Goal: Task Accomplishment & Management: Complete application form

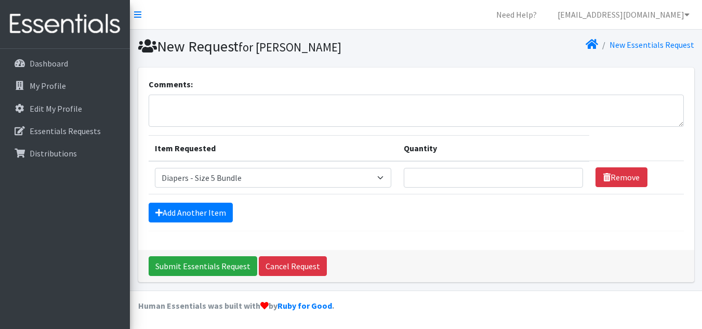
select select "14877"
click at [493, 176] on input "Quantity" at bounding box center [493, 178] width 179 height 20
type input "12"
click at [202, 210] on link "Add Another Item" at bounding box center [191, 213] width 84 height 20
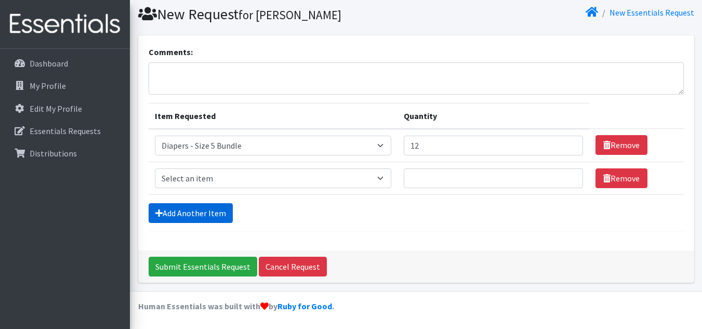
scroll to position [33, 0]
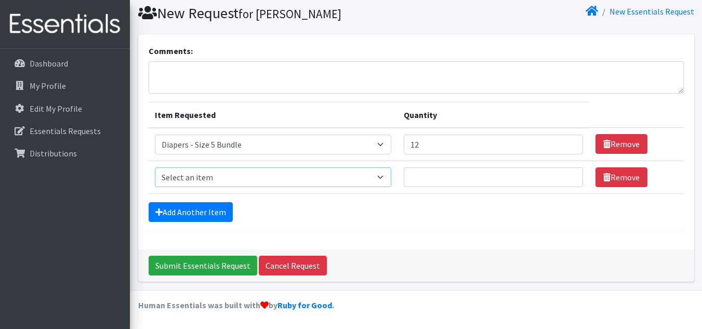
click at [263, 172] on select "Select an item Diaper - 2T/3T Bundle Diapers - 3T/4T Bundle Diapers - 4T/5T Bun…" at bounding box center [273, 177] width 237 height 20
select select "14876"
click at [155, 167] on select "Select an item Diaper - 2T/3T Bundle Diapers - 3T/4T Bundle Diapers - 4T/5T Bun…" at bounding box center [273, 177] width 237 height 20
click at [457, 180] on input "Quantity" at bounding box center [493, 177] width 179 height 20
type input "10"
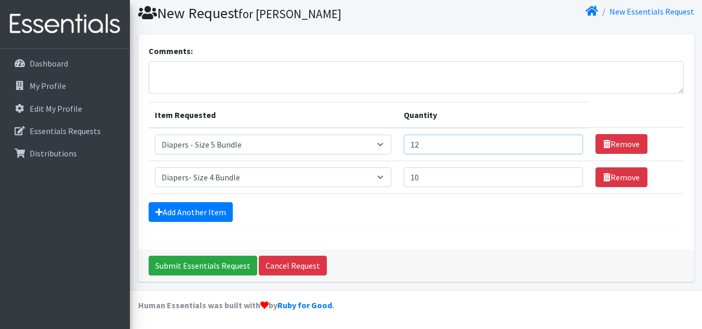
click at [453, 148] on input "12" at bounding box center [493, 145] width 179 height 20
type input "15"
click at [172, 205] on link "Add Another Item" at bounding box center [191, 212] width 84 height 20
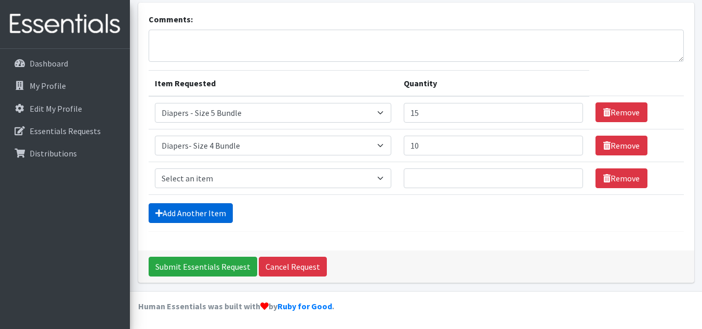
scroll to position [66, 0]
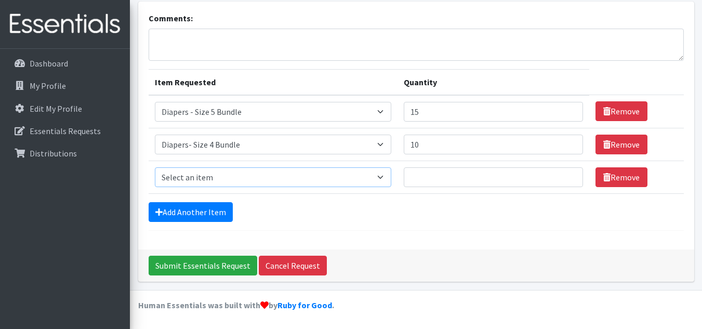
click at [243, 179] on select "Select an item Diaper - 2T/3T Bundle Diapers - 3T/4T Bundle Diapers - 4T/5T Bun…" at bounding box center [273, 177] width 237 height 20
select select "14875"
click at [155, 167] on select "Select an item Diaper - 2T/3T Bundle Diapers - 3T/4T Bundle Diapers - 4T/5T Bun…" at bounding box center [273, 177] width 237 height 20
click at [454, 177] on input "Quantity" at bounding box center [493, 177] width 179 height 20
click at [219, 210] on link "Add Another Item" at bounding box center [191, 212] width 84 height 20
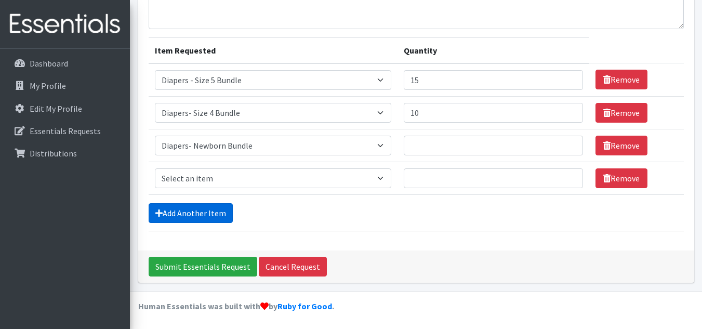
scroll to position [99, 0]
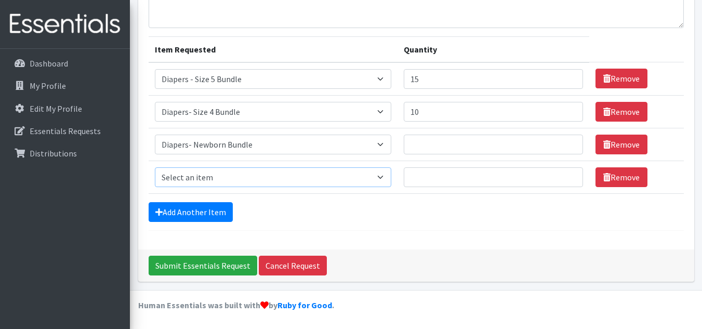
click at [246, 181] on select "Select an item Diaper - 2T/3T Bundle Diapers - 3T/4T Bundle Diapers - 4T/5T Bun…" at bounding box center [273, 177] width 237 height 20
select select "14889"
click at [155, 167] on select "Select an item Diaper - 2T/3T Bundle Diapers - 3T/4T Bundle Diapers - 4T/5T Bun…" at bounding box center [273, 177] width 237 height 20
click at [440, 183] on input "Quantity" at bounding box center [493, 177] width 179 height 20
type input "15"
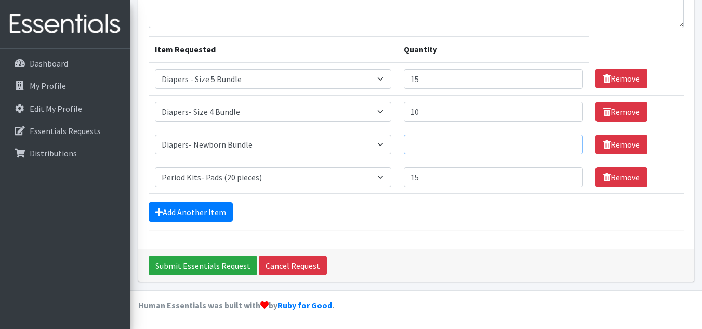
click at [451, 147] on input "Quantity" at bounding box center [493, 145] width 179 height 20
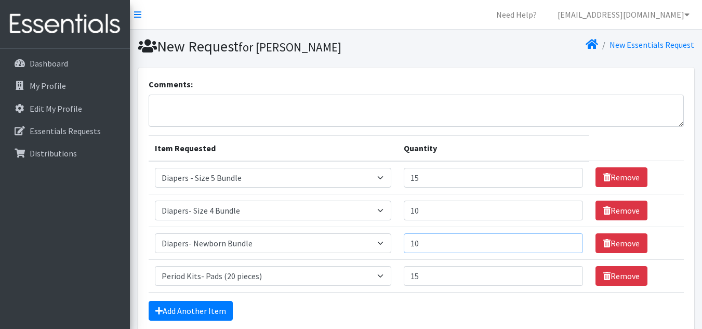
type input "10"
click at [232, 99] on textarea "Comments:" at bounding box center [417, 111] width 536 height 32
click at [138, 13] on icon at bounding box center [137, 14] width 7 height 8
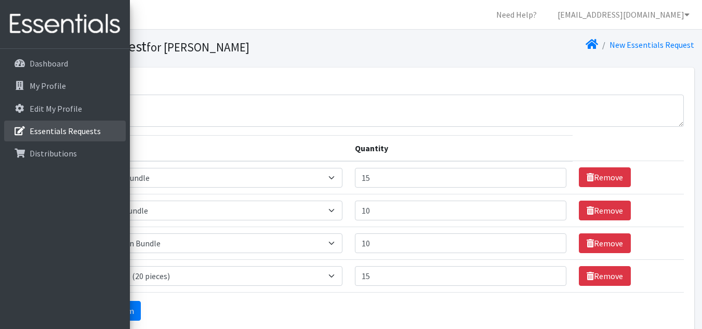
click at [30, 132] on p "Essentials Requests" at bounding box center [30, 131] width 0 height 12
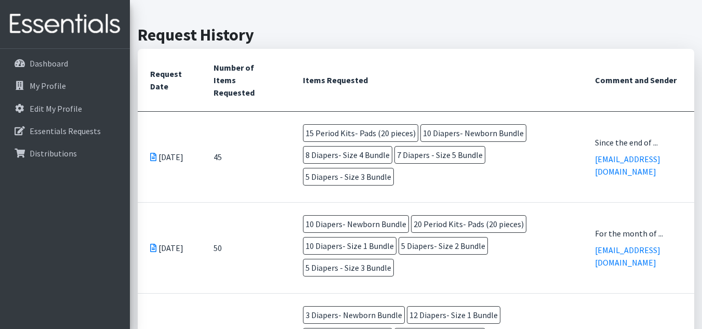
scroll to position [229, 0]
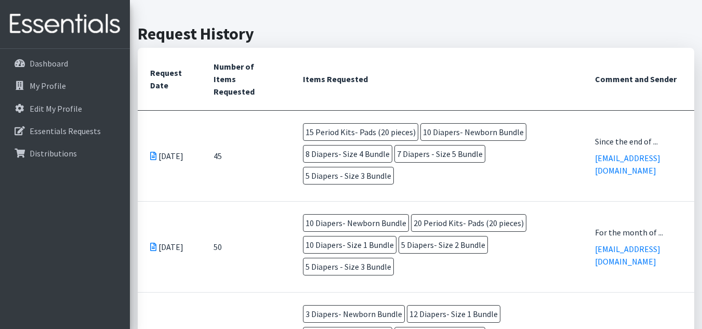
click at [152, 152] on icon at bounding box center [153, 156] width 6 height 8
click at [225, 174] on td "45" at bounding box center [245, 155] width 89 height 91
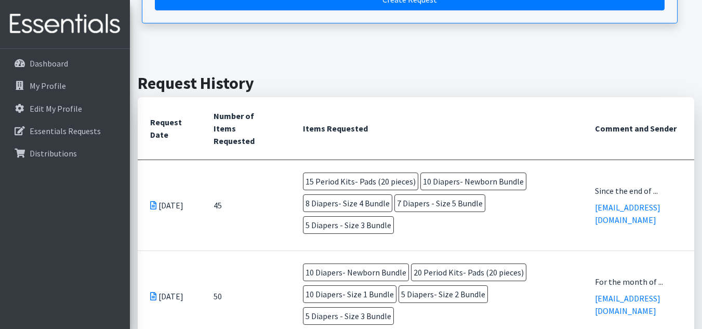
scroll to position [180, 0]
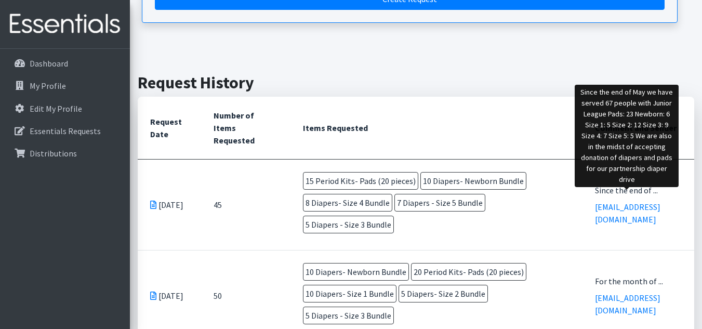
click at [614, 195] on div "Since the end of ..." at bounding box center [638, 190] width 87 height 12
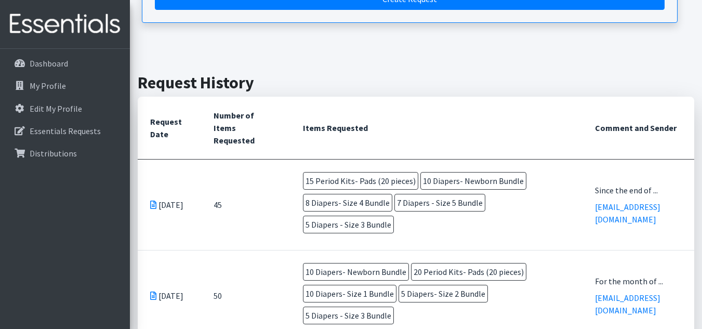
drag, startPoint x: 630, startPoint y: 199, endPoint x: 599, endPoint y: 144, distance: 62.6
click at [81, 128] on p "Essentials Requests" at bounding box center [65, 131] width 71 height 10
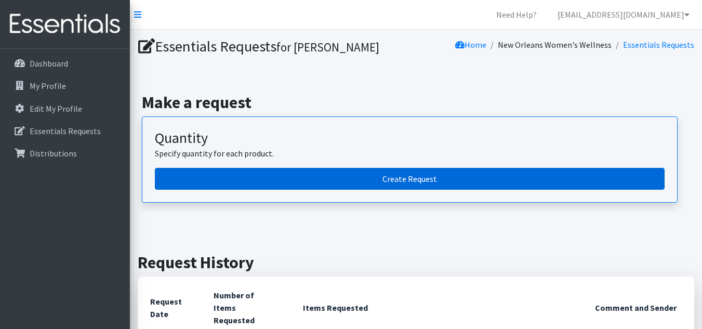
click at [358, 183] on link "Create Request" at bounding box center [410, 179] width 510 height 22
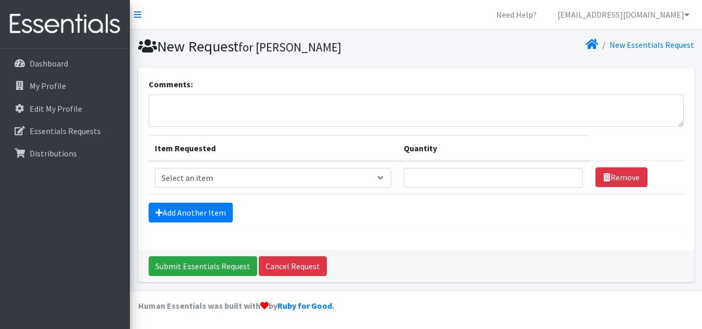
scroll to position [1, 0]
click at [354, 180] on select "Select an item Diaper - 2T/3T Bundle Diapers - 3T/4T Bundle Diapers - 4T/5T Bun…" at bounding box center [273, 177] width 237 height 20
select select "14875"
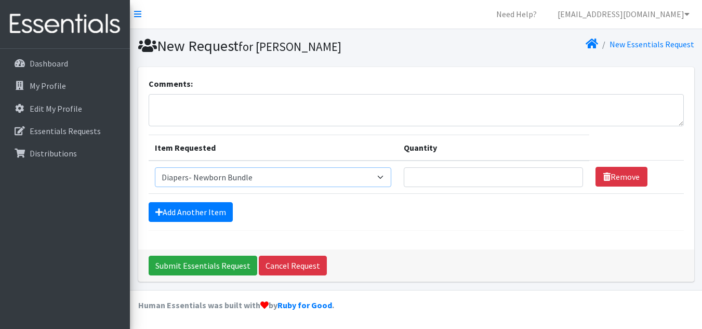
click at [155, 167] on select "Select an item Diaper - 2T/3T Bundle Diapers - 3T/4T Bundle Diapers - 4T/5T Bun…" at bounding box center [273, 177] width 237 height 20
click at [442, 178] on input "Quantity" at bounding box center [493, 177] width 179 height 20
type input "10"
click at [186, 216] on link "Add Another Item" at bounding box center [191, 212] width 84 height 20
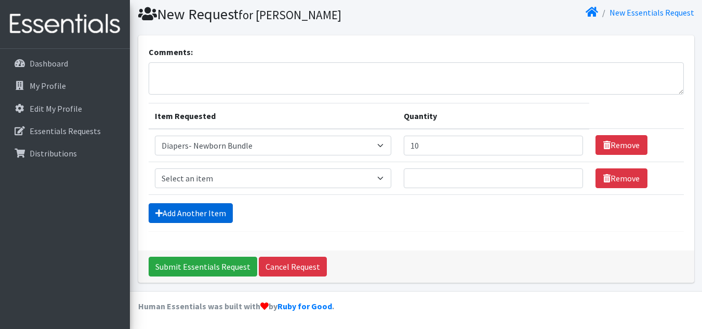
scroll to position [33, 0]
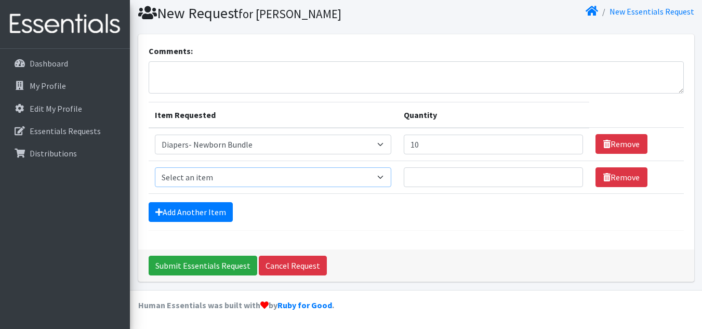
click at [227, 176] on select "Select an item Diaper - 2T/3T Bundle Diapers - 3T/4T Bundle Diapers - 4T/5T Bun…" at bounding box center [273, 177] width 237 height 20
select select "14876"
click at [155, 167] on select "Select an item Diaper - 2T/3T Bundle Diapers - 3T/4T Bundle Diapers - 4T/5T Bun…" at bounding box center [273, 177] width 237 height 20
type input "10"
click at [203, 216] on link "Add Another Item" at bounding box center [191, 212] width 84 height 20
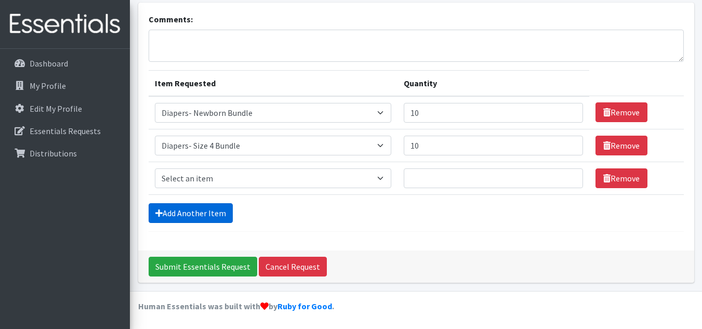
scroll to position [66, 0]
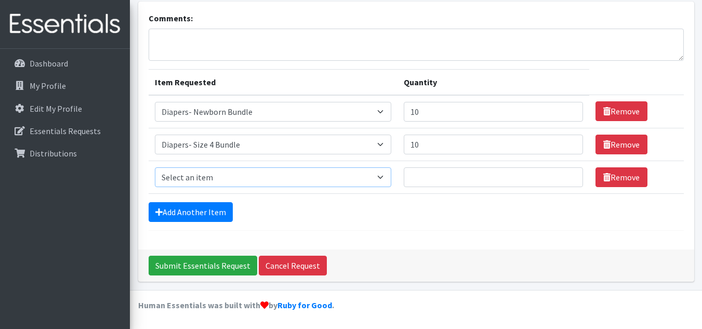
click at [216, 173] on select "Select an item Diaper - 2T/3T Bundle Diapers - 3T/4T Bundle Diapers - 4T/5T Bun…" at bounding box center [273, 177] width 237 height 20
select select "14877"
click at [155, 167] on select "Select an item Diaper - 2T/3T Bundle Diapers - 3T/4T Bundle Diapers - 4T/5T Bun…" at bounding box center [273, 177] width 237 height 20
type input "15"
click at [198, 208] on link "Add Another Item" at bounding box center [191, 212] width 84 height 20
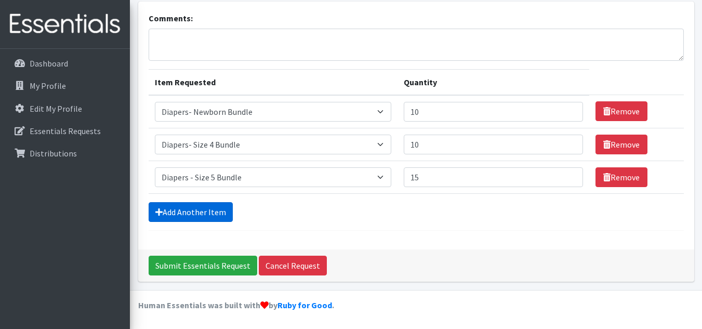
scroll to position [99, 0]
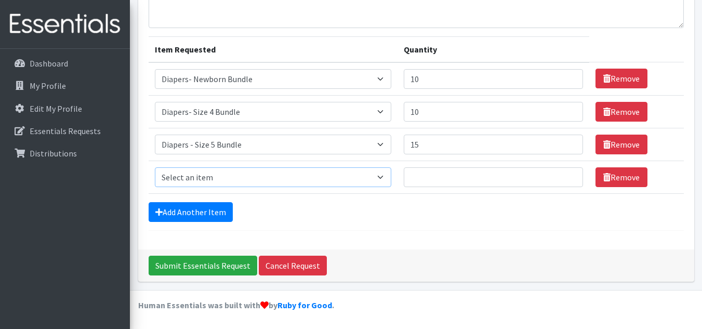
click at [217, 183] on select "Select an item Diaper - 2T/3T Bundle Diapers - 3T/4T Bundle Diapers - 4T/5T Bun…" at bounding box center [273, 177] width 237 height 20
select select "14889"
click at [155, 167] on select "Select an item Diaper - 2T/3T Bundle Diapers - 3T/4T Bundle Diapers - 4T/5T Bun…" at bounding box center [273, 177] width 237 height 20
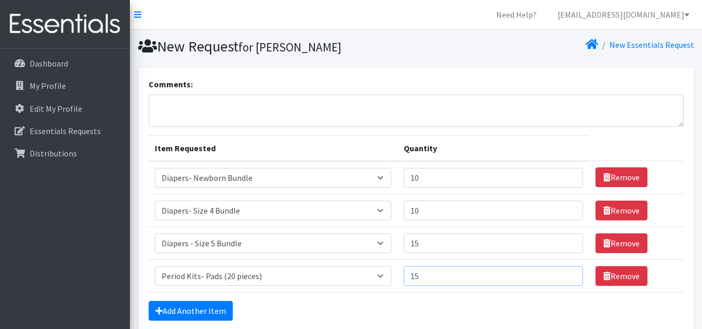
type input "15"
click at [179, 99] on textarea "Comments:" at bounding box center [417, 111] width 536 height 32
type textarea "S"
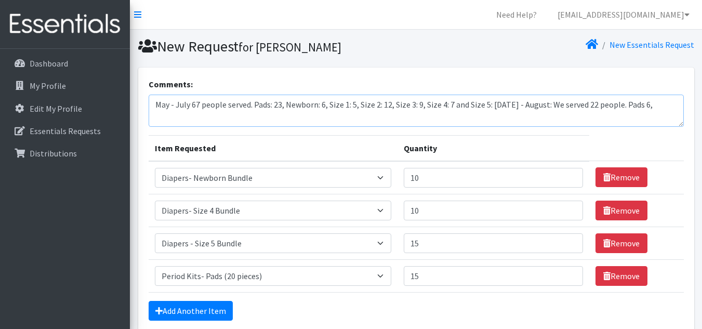
drag, startPoint x: 287, startPoint y: 103, endPoint x: 505, endPoint y: 105, distance: 217.9
click at [505, 105] on textarea "May - July 67 people served. Pads: 23, Newborn: 6, Size 1: 5, Size 2: 12, Size …" at bounding box center [417, 111] width 536 height 32
click at [391, 122] on textarea "May - July 67 people served. Pads: 23, Newborn: 6, Size 1: 5, Size 2: 12, Size …" at bounding box center [417, 111] width 536 height 32
paste textarea "Newborn: 6, Size 1: 5, Size 2: 12, Size 3: 9, Size 4: 7 and Size 5: 5"
click at [343, 118] on textarea "May - July 67 people served. Pads: 23, Newborn: 6, Size 1: 5, Size 2: 12, Size …" at bounding box center [417, 111] width 536 height 32
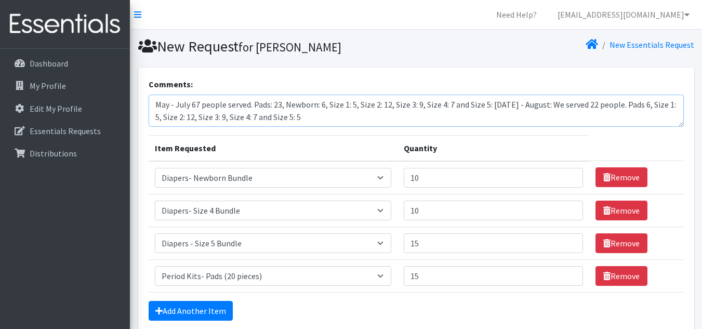
click at [334, 117] on textarea "May - July 67 people served. Pads: 23, Newborn: 6, Size 1: 5, Size 2: 12, Size …" at bounding box center [417, 111] width 536 height 32
click at [366, 116] on textarea "May - July 67 people served. Pads: 23, Newborn: 6, Size 1: 5, Size 2: 12, Size …" at bounding box center [417, 111] width 536 height 32
click at [395, 118] on textarea "May - July 67 people served. Pads: 23, Newborn: 6, Size 1: 5, Size 2: 12, Size …" at bounding box center [417, 111] width 536 height 32
click at [426, 118] on textarea "May - July 67 people served. Pads: 23, Newborn: 6, Size 1: 5, Size 2: 12, Size …" at bounding box center [417, 111] width 536 height 32
click at [473, 119] on textarea "May - July 67 people served. Pads: 23, Newborn: 6, Size 1: 5, Size 2: 12, Size …" at bounding box center [417, 111] width 536 height 32
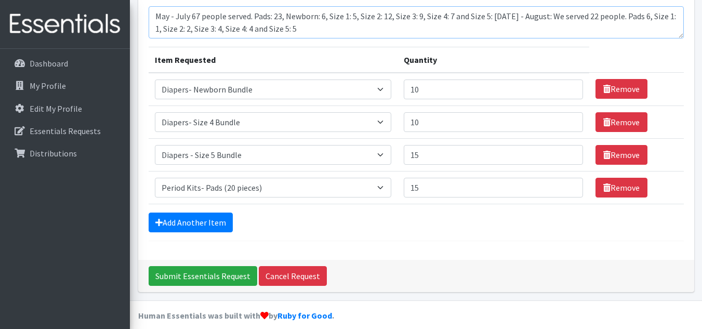
scroll to position [89, 0]
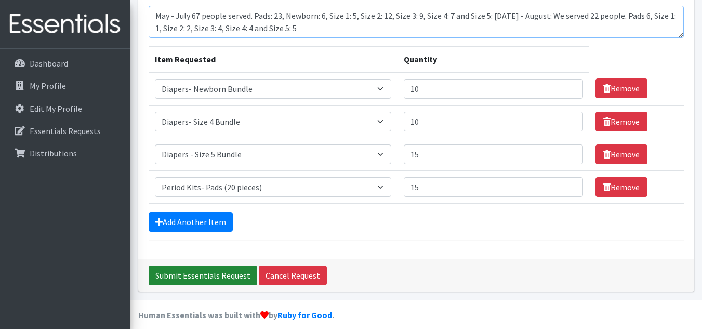
type textarea "May - July 67 people served. Pads: 23, Newborn: 6, Size 1: 5, Size 2: 12, Size …"
click at [192, 278] on input "Submit Essentials Request" at bounding box center [203, 276] width 109 height 20
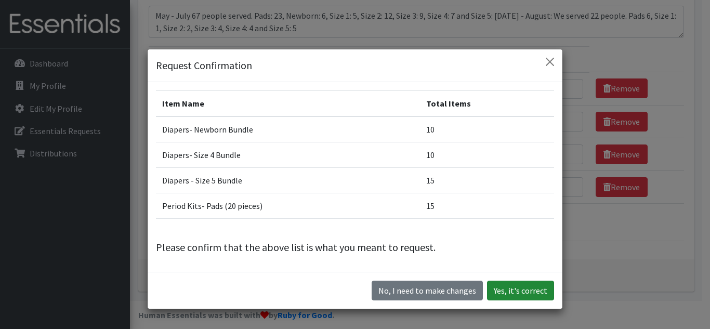
click at [507, 287] on button "Yes, it's correct" at bounding box center [520, 291] width 67 height 20
